Goal: Information Seeking & Learning: Learn about a topic

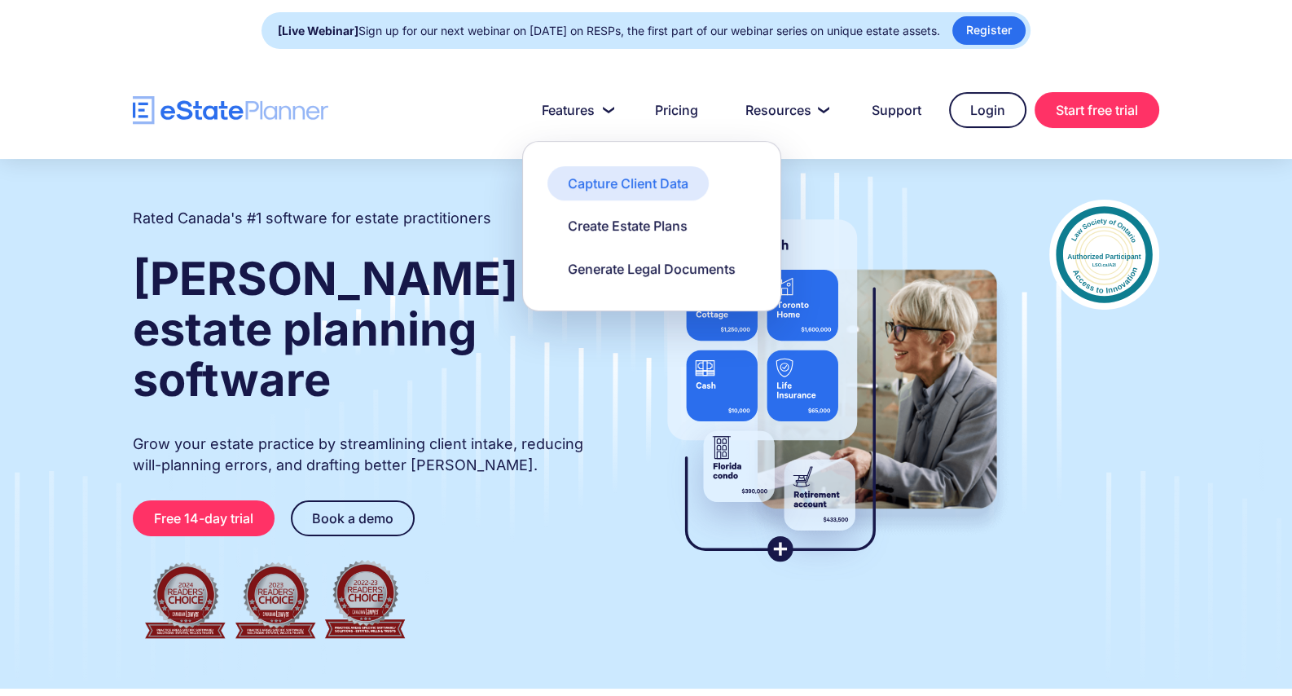
click at [562, 187] on link "Capture Client Data" at bounding box center [627, 183] width 161 height 34
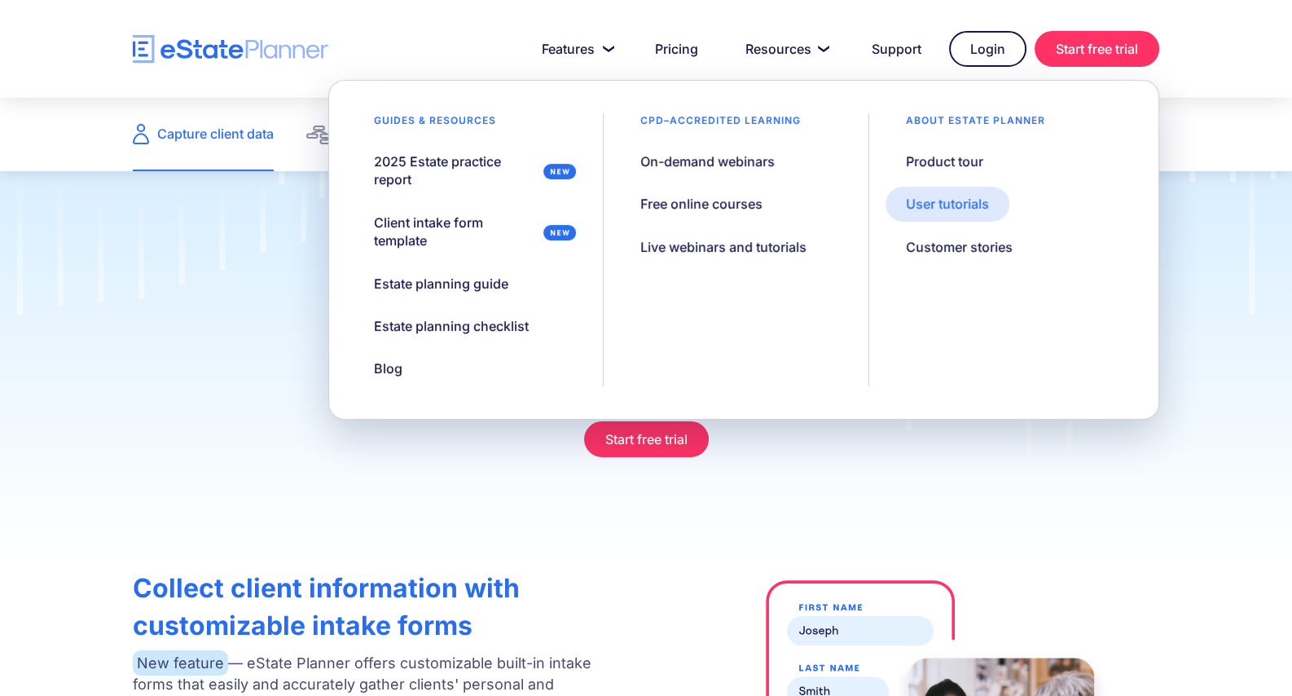
click at [941, 208] on div "User tutorials" at bounding box center [947, 204] width 83 height 18
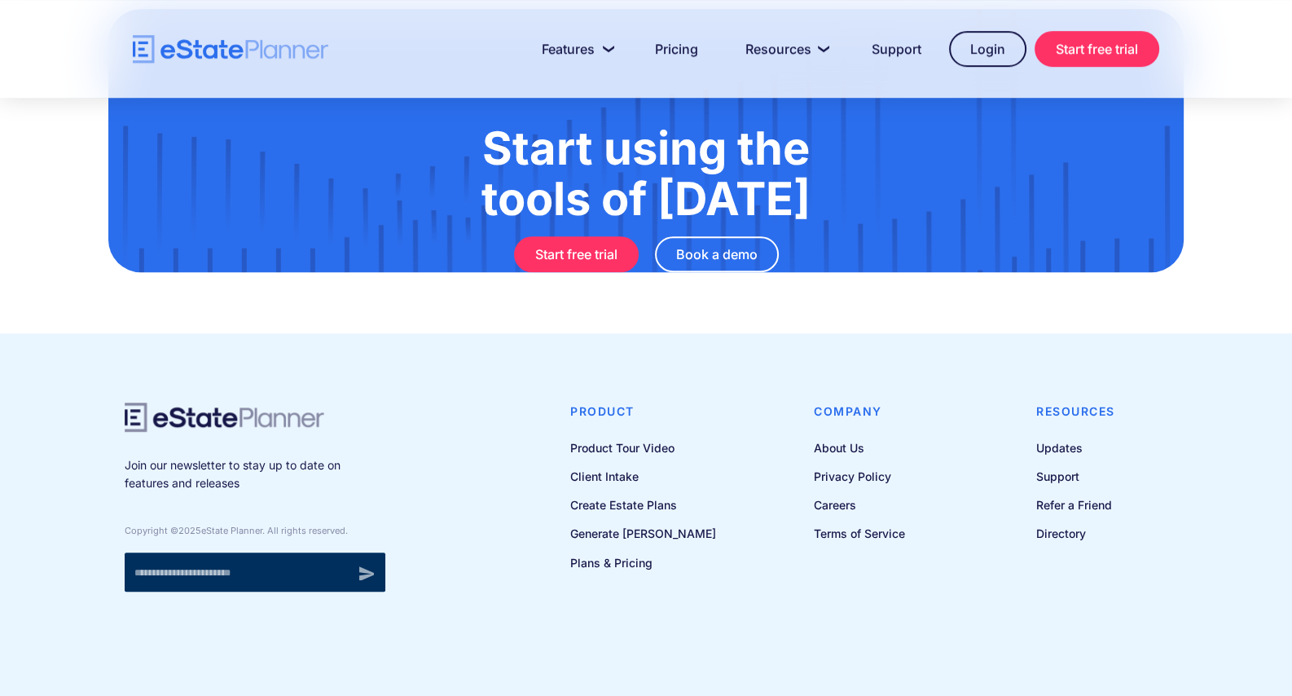
scroll to position [1583, 0]
